Goal: Task Accomplishment & Management: Use online tool/utility

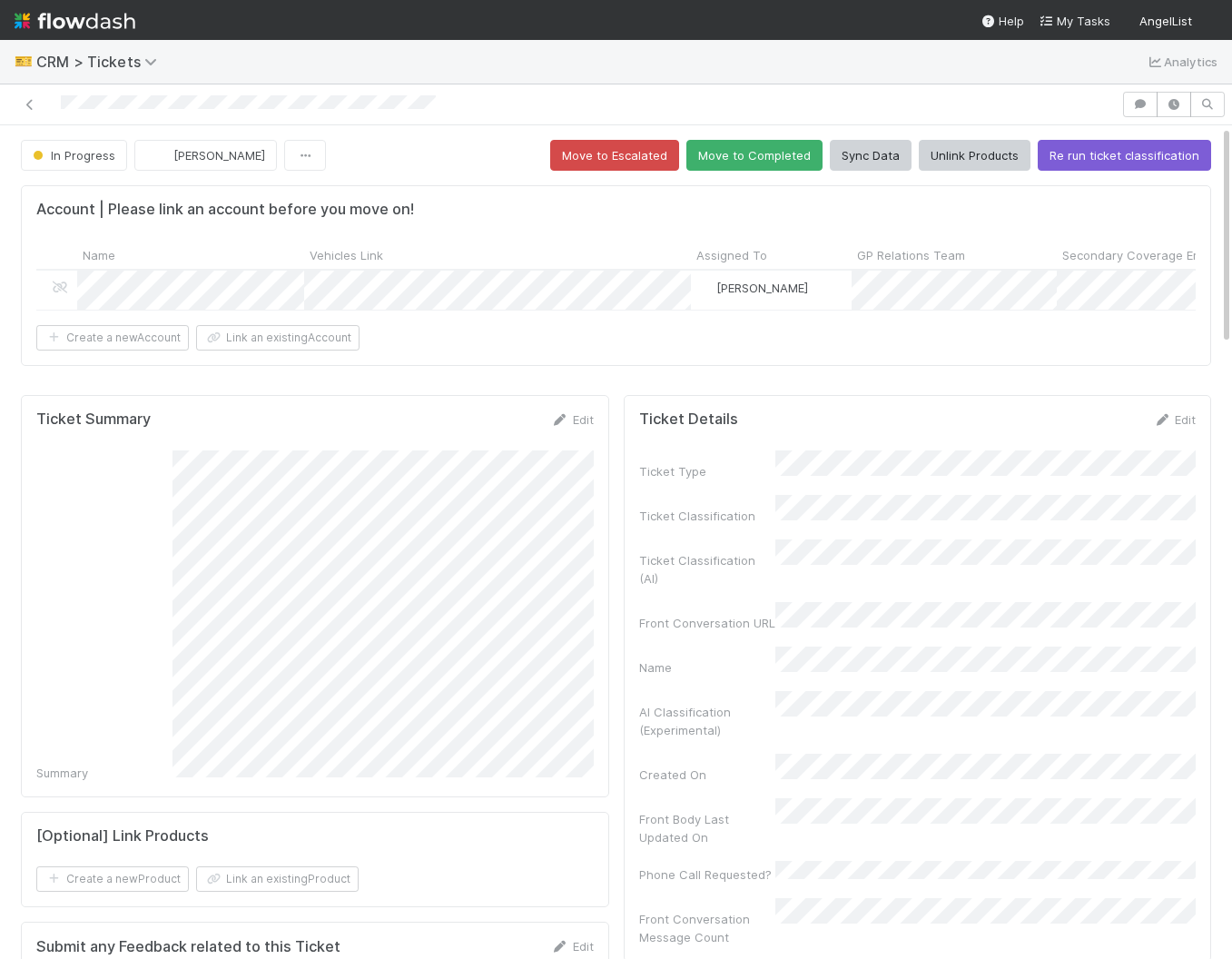
scroll to position [0, 1]
click at [745, 165] on button "Move to Completed" at bounding box center [754, 155] width 137 height 31
